Goal: Task Accomplishment & Management: Manage account settings

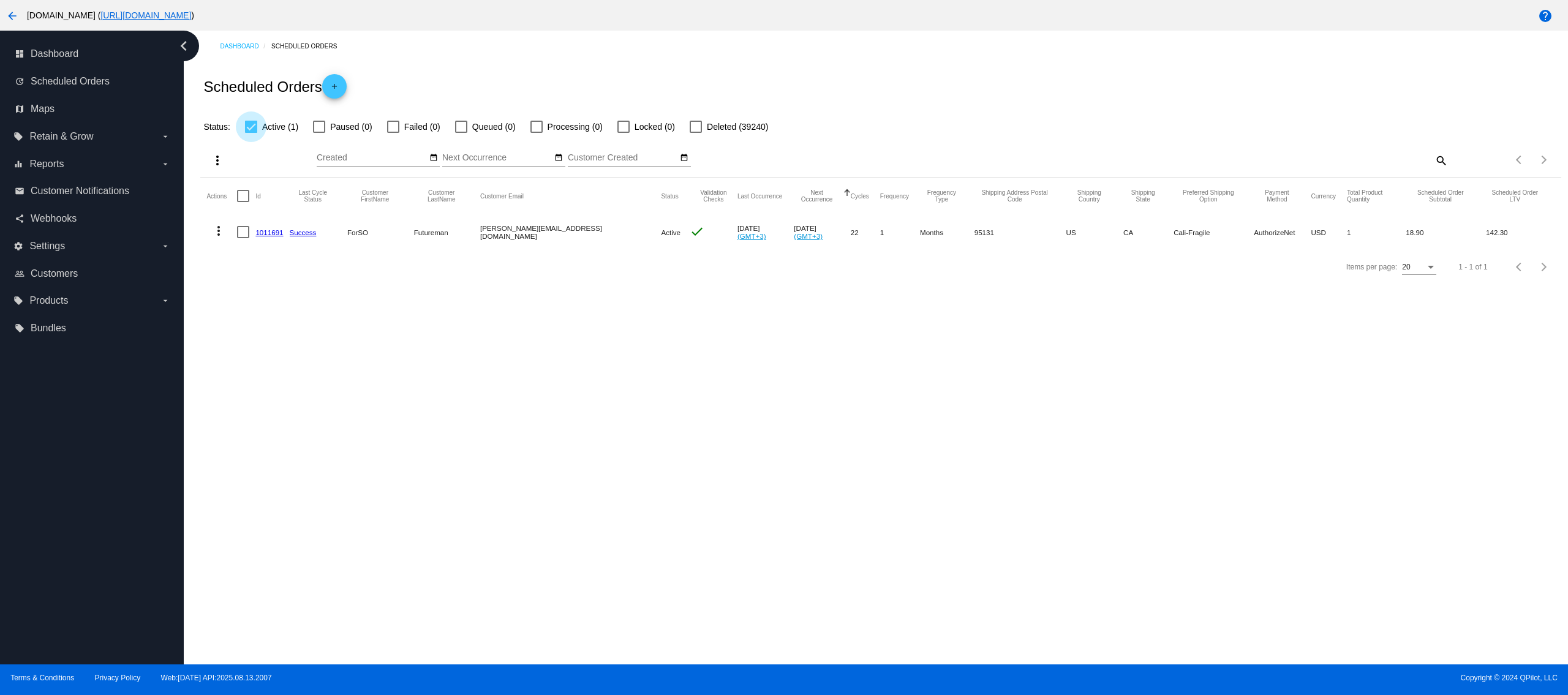
click at [256, 123] on div at bounding box center [251, 126] width 12 height 12
click at [251, 133] on input "Active (1)" at bounding box center [250, 133] width 1 height 1
click at [256, 123] on div at bounding box center [251, 126] width 12 height 12
click at [251, 133] on input "Active (1)" at bounding box center [250, 133] width 1 height 1
checkbox input "true"
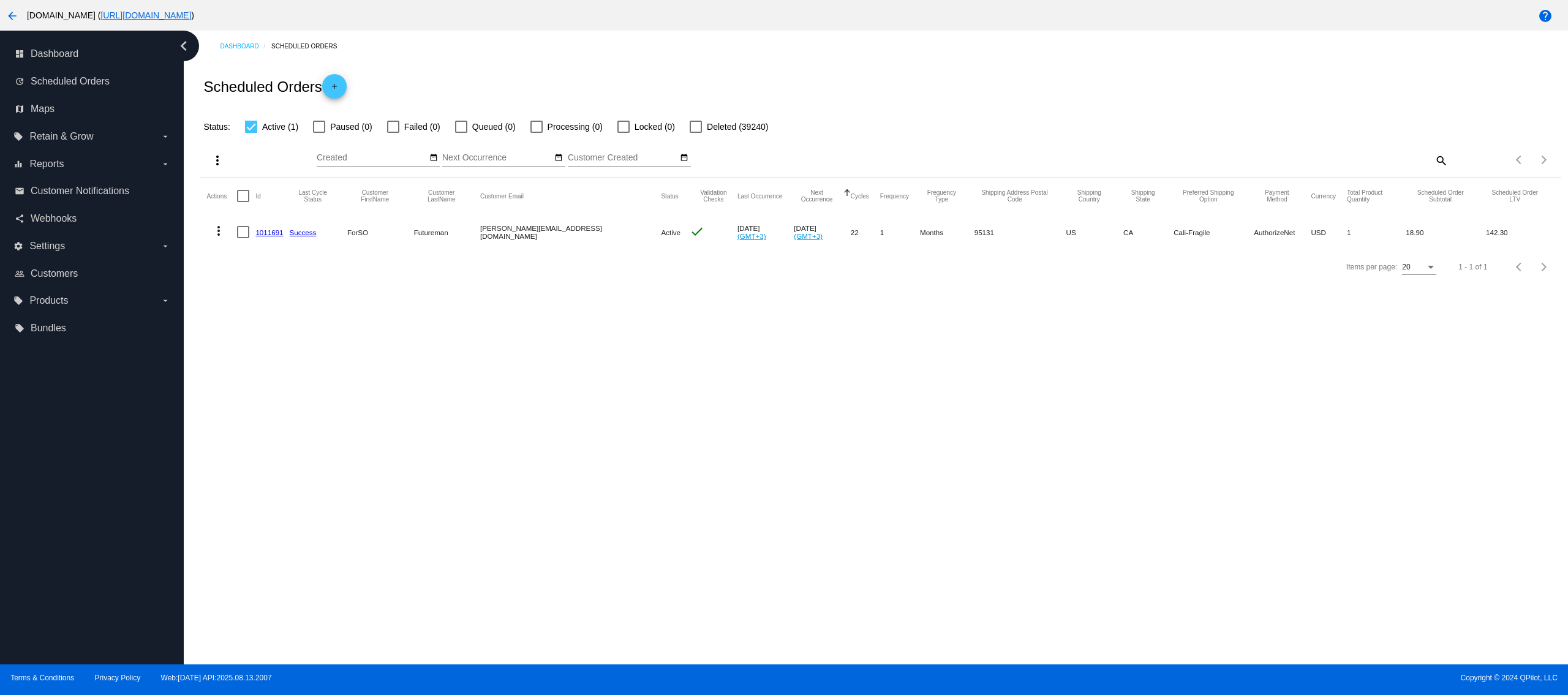
click at [218, 225] on mat-icon "more_vert" at bounding box center [218, 230] width 15 height 15
click at [272, 375] on button "delete Delete" at bounding box center [268, 378] width 122 height 30
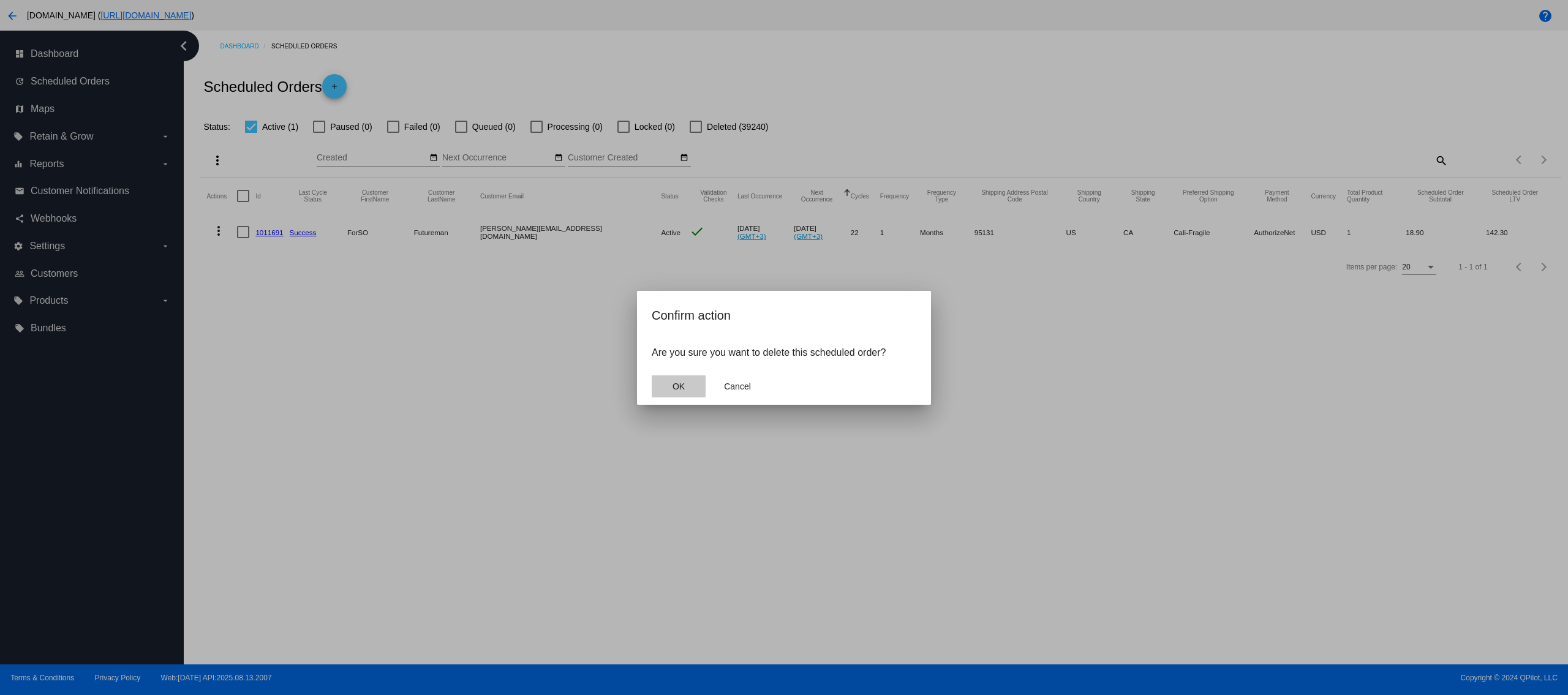
click at [699, 388] on button "OK" at bounding box center [678, 385] width 54 height 22
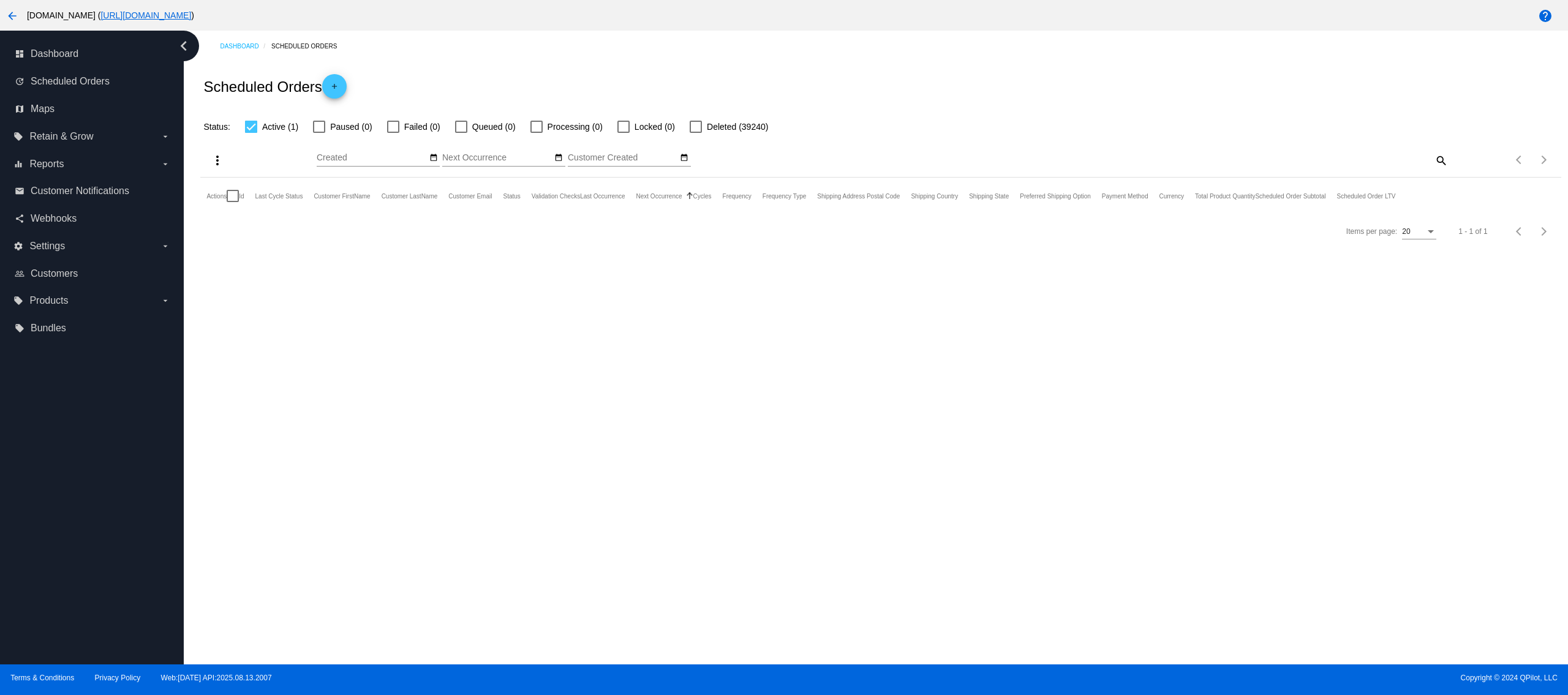
click at [7, 7] on button "arrow_back" at bounding box center [12, 16] width 24 height 24
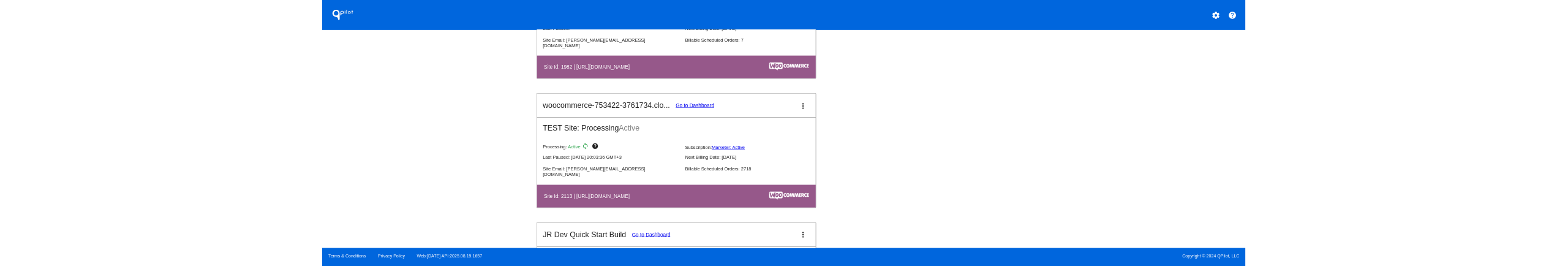
scroll to position [1347, 0]
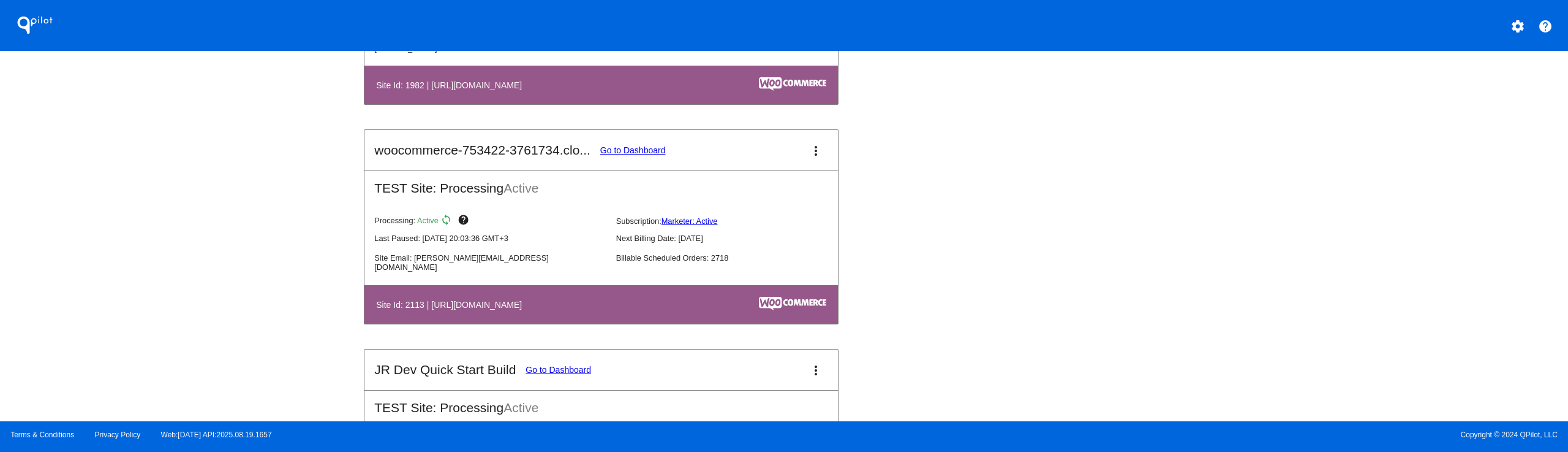
click at [631, 149] on link "Go to Dashboard" at bounding box center [632, 149] width 65 height 10
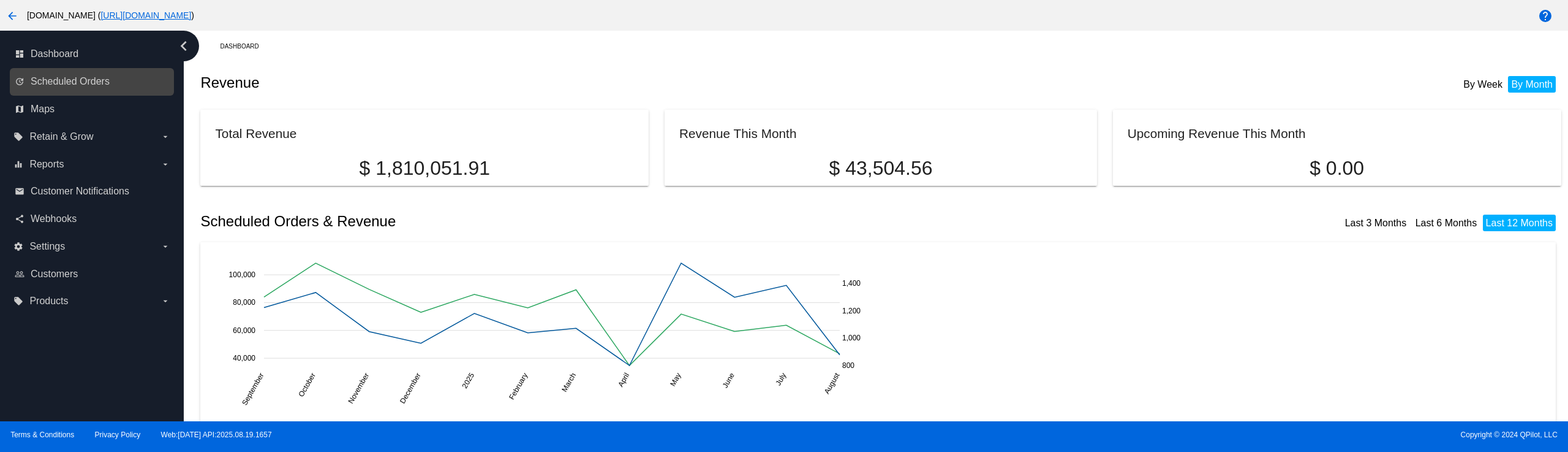
click at [46, 68] on div "update Scheduled Orders" at bounding box center [92, 82] width 164 height 28
click at [67, 86] on span "Scheduled Orders" at bounding box center [70, 81] width 79 height 11
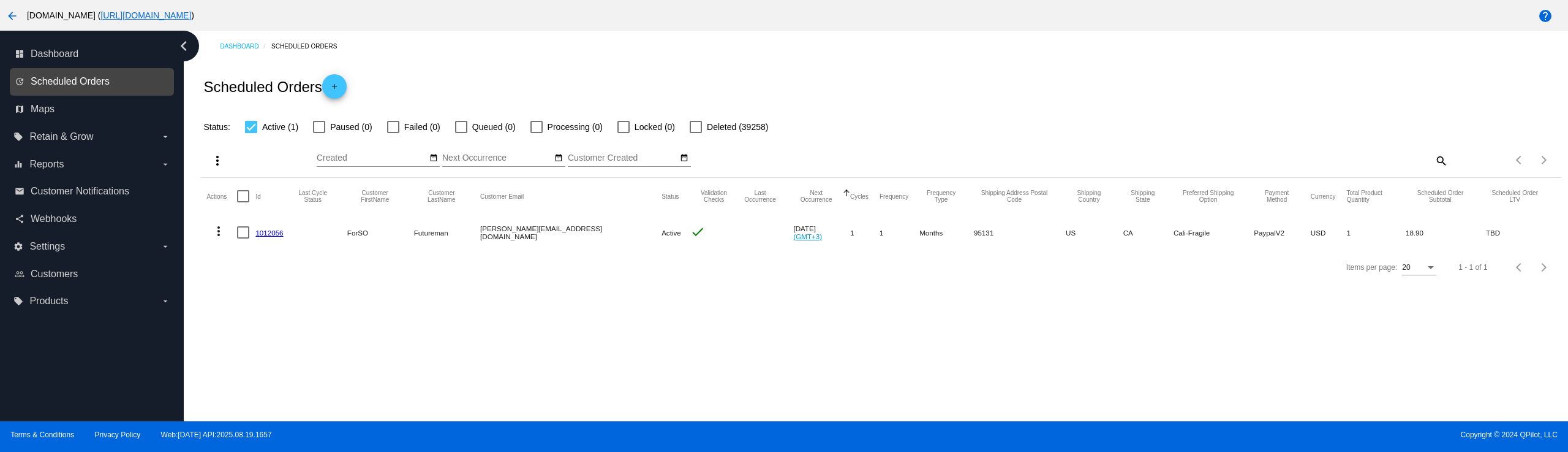
click at [99, 87] on span "Scheduled Orders" at bounding box center [70, 81] width 79 height 11
click at [0, 6] on div "arrow_back [DOMAIN_NAME] ( [URL][DOMAIN_NAME] )" at bounding box center [653, 16] width 1306 height 24
click at [9, 17] on mat-icon "arrow_back" at bounding box center [12, 16] width 15 height 15
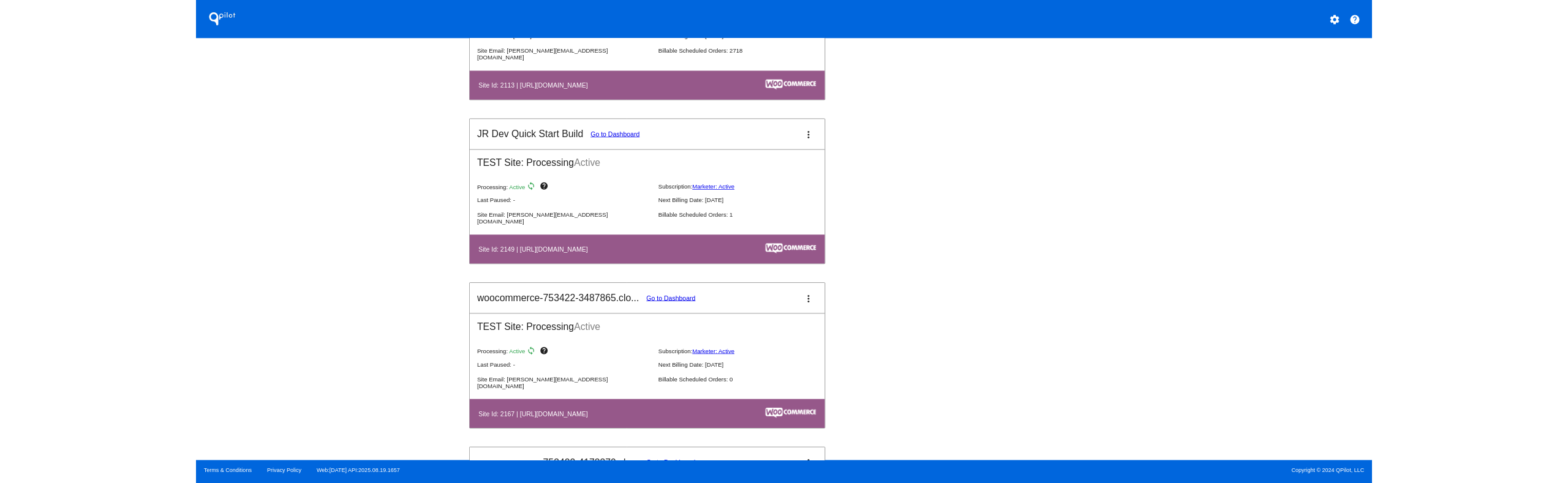
scroll to position [1467, 0]
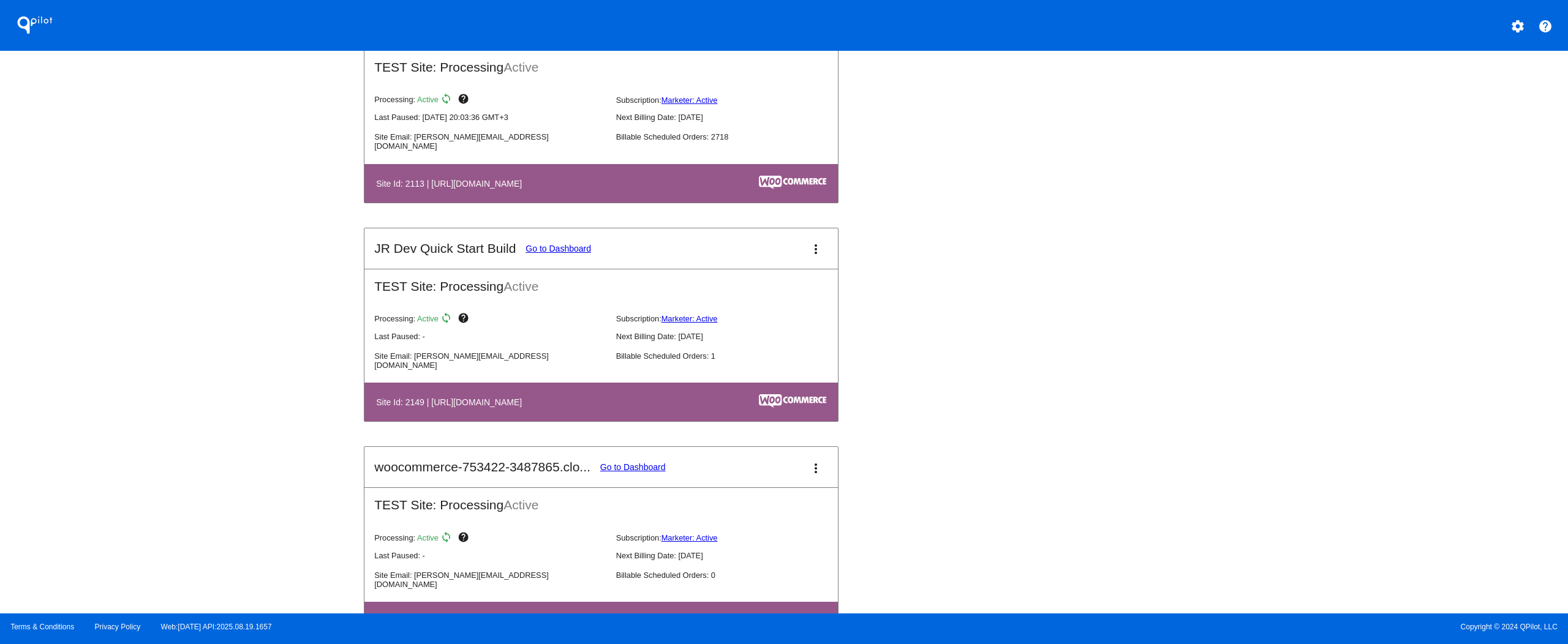
drag, startPoint x: 1026, startPoint y: 645, endPoint x: 1027, endPoint y: 632, distance: 13.0
click at [1027, 633] on div "Terms & Conditions Privacy Policy Web:[DATE] API:2025.08.19.1657 Copyright © 20…" at bounding box center [784, 628] width 1568 height 31
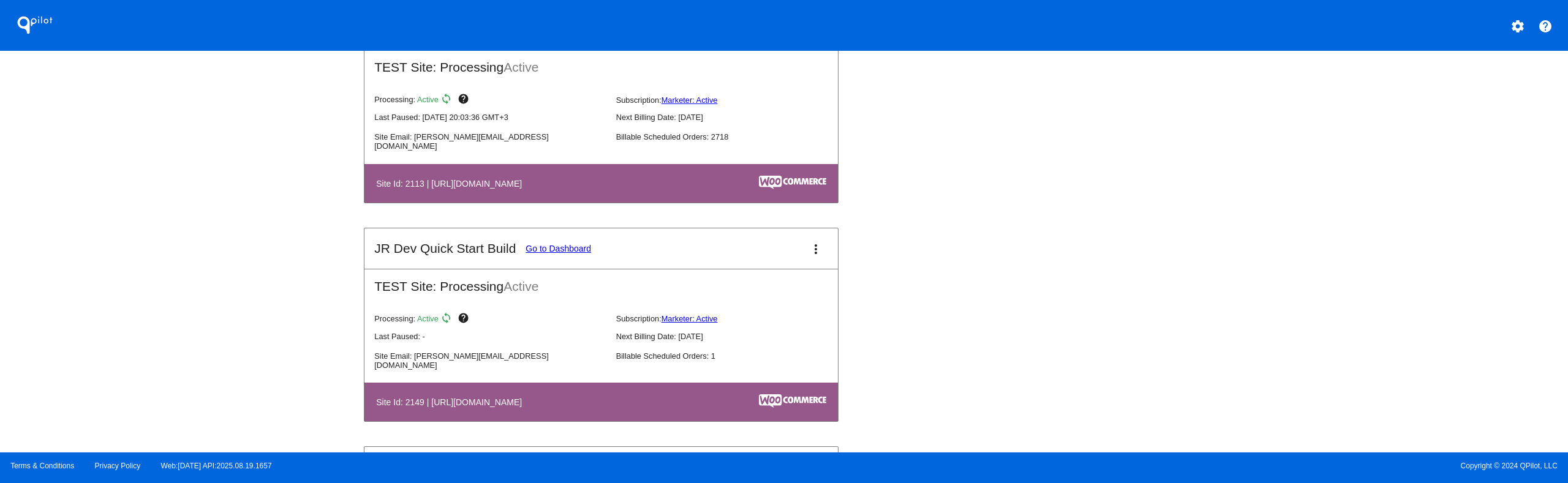
scroll to position [1529, 0]
